Goal: Information Seeking & Learning: Check status

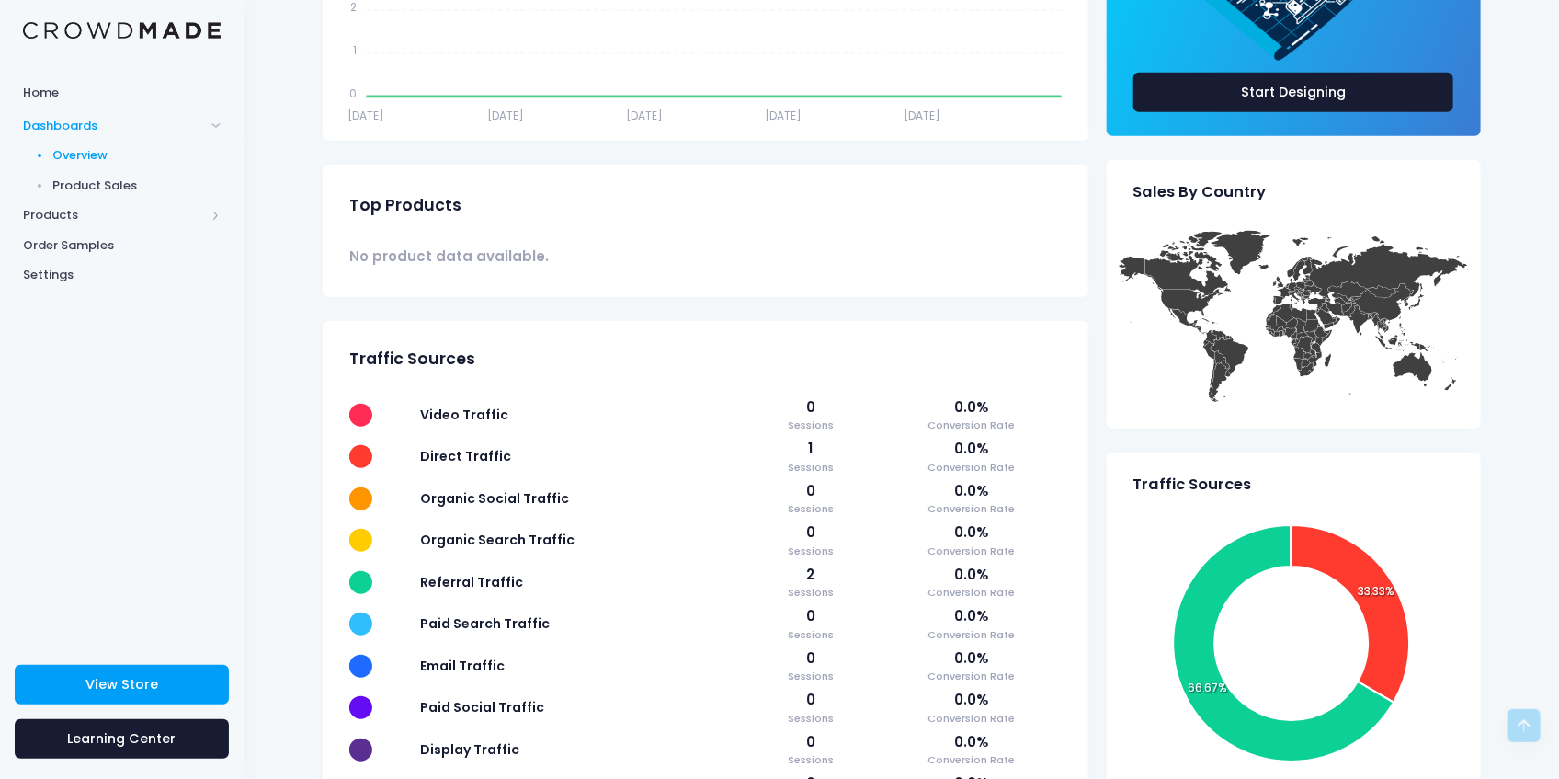
scroll to position [637, 0]
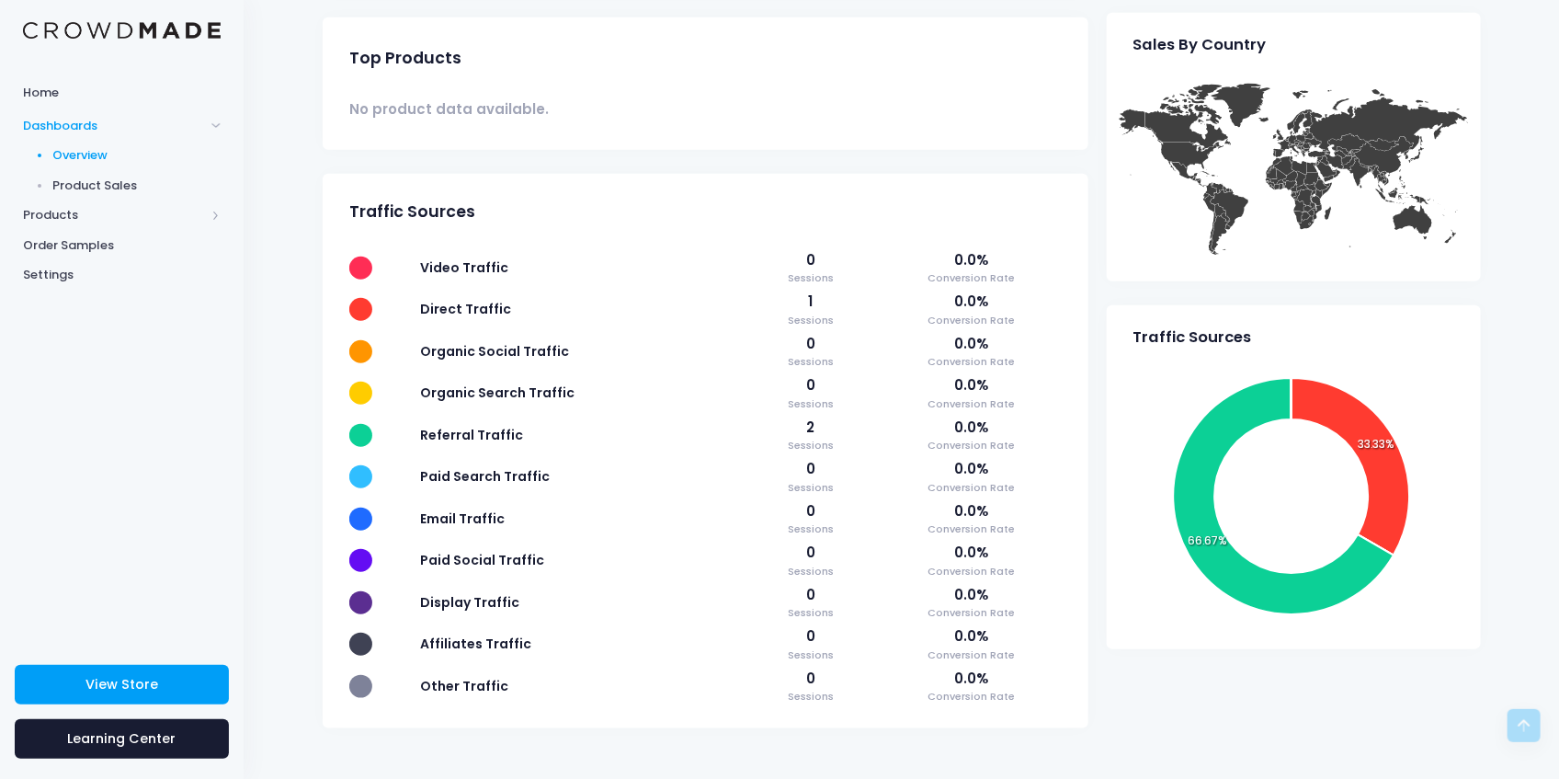
click at [78, 186] on span "Product Sales" at bounding box center [137, 185] width 168 height 18
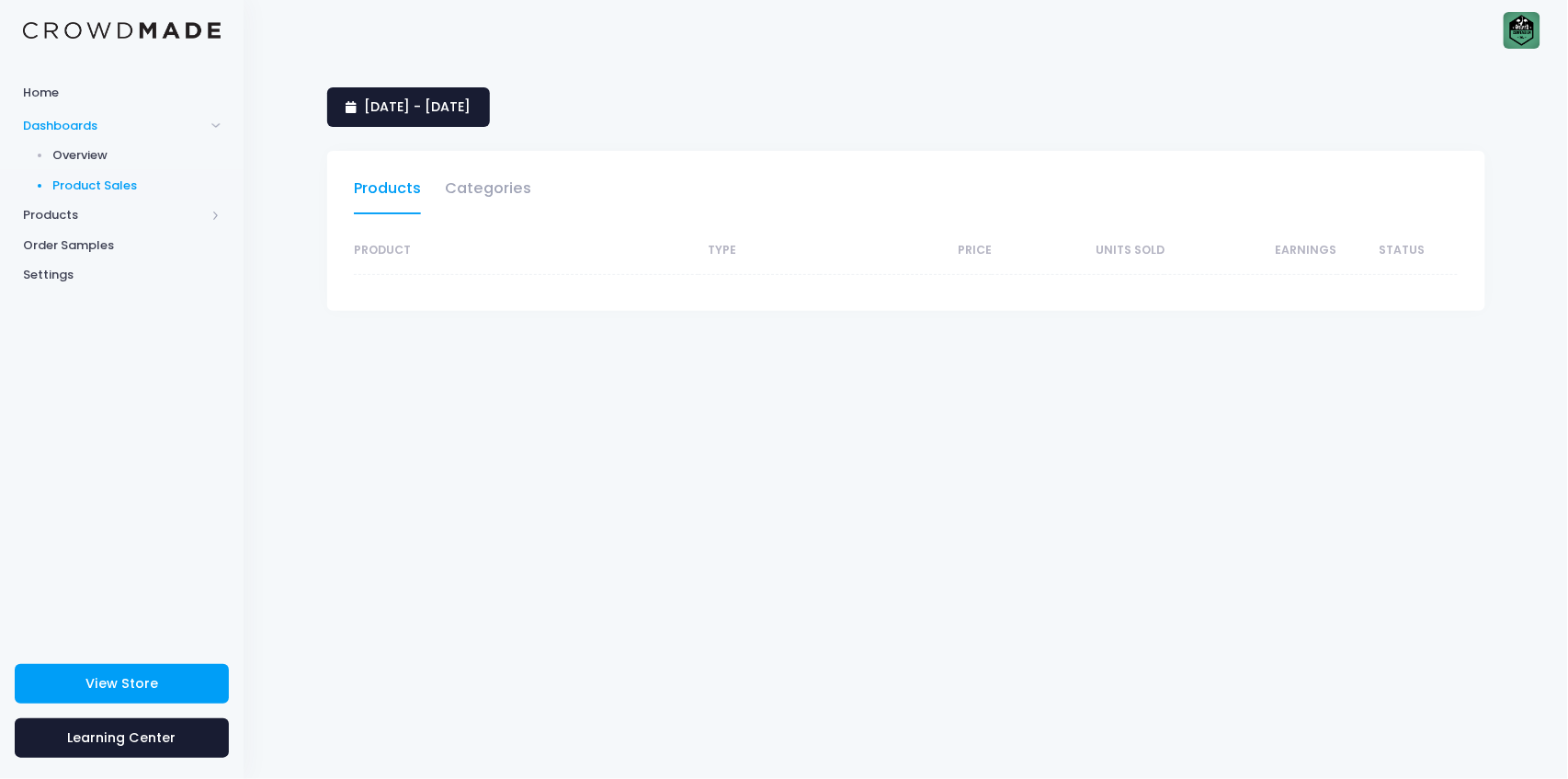
select select "25"
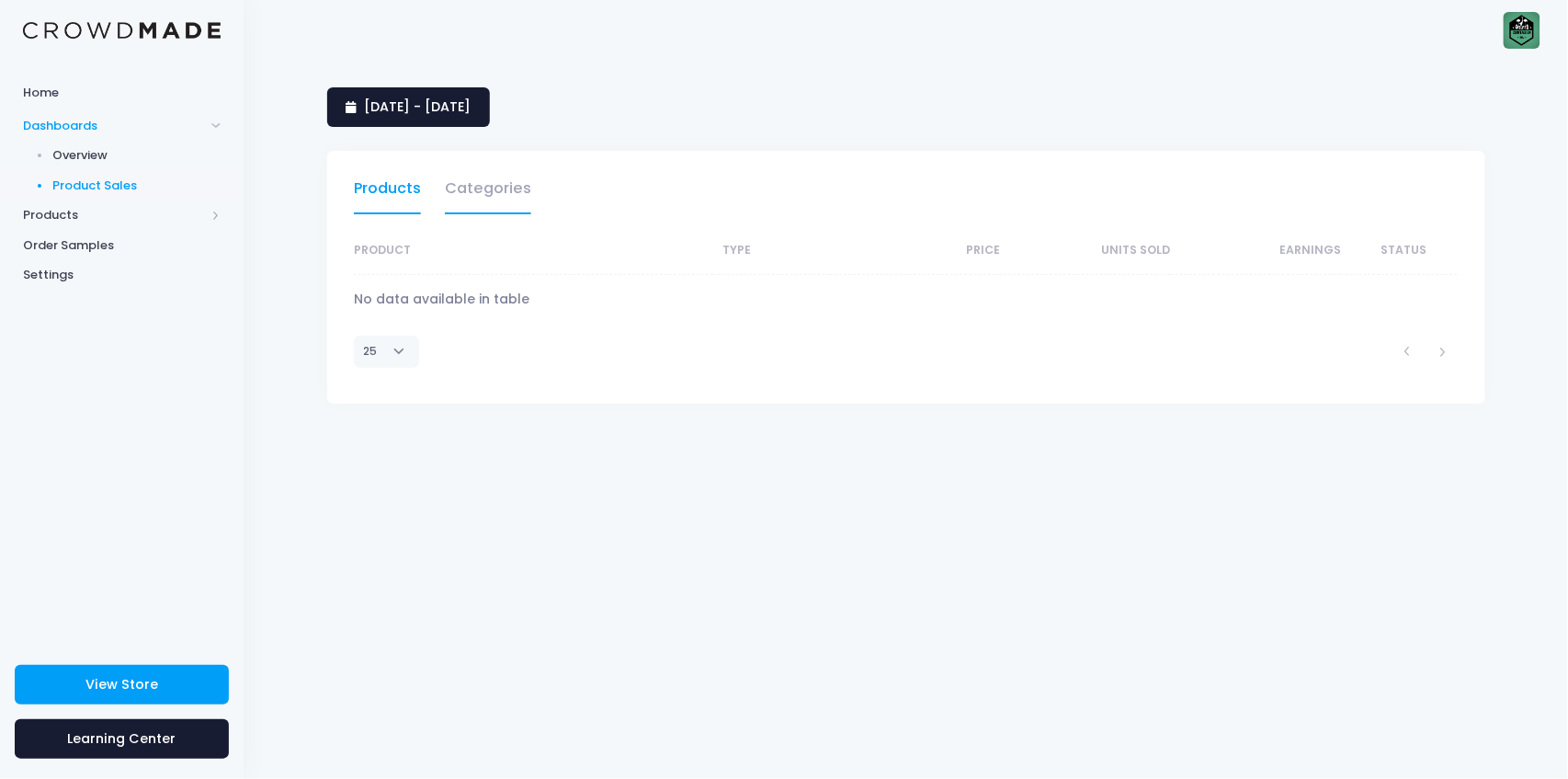
click at [507, 195] on link "Categories" at bounding box center [488, 193] width 86 height 42
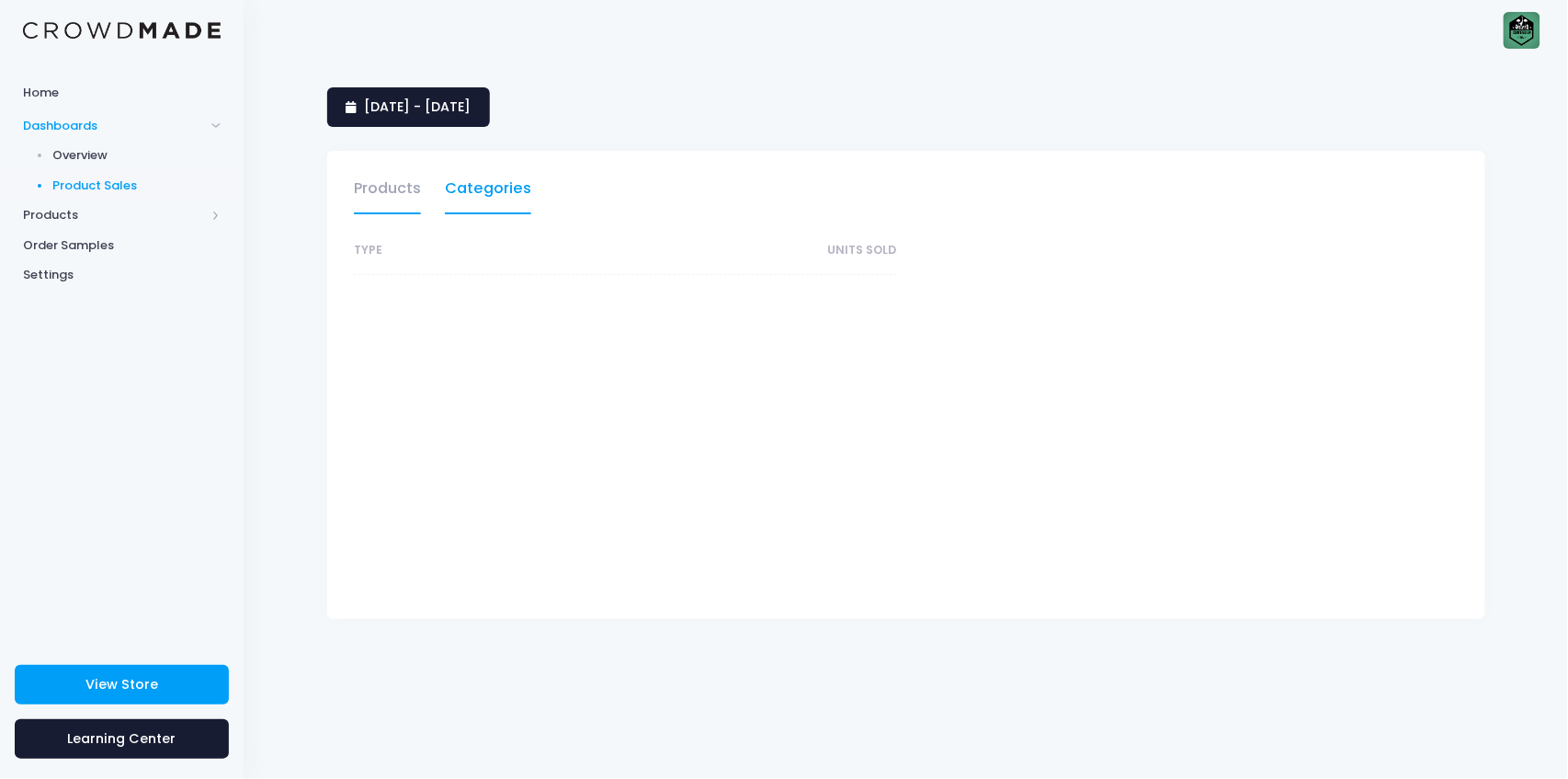
click at [366, 185] on link "Products" at bounding box center [387, 193] width 67 height 42
